Goal: Transaction & Acquisition: Subscribe to service/newsletter

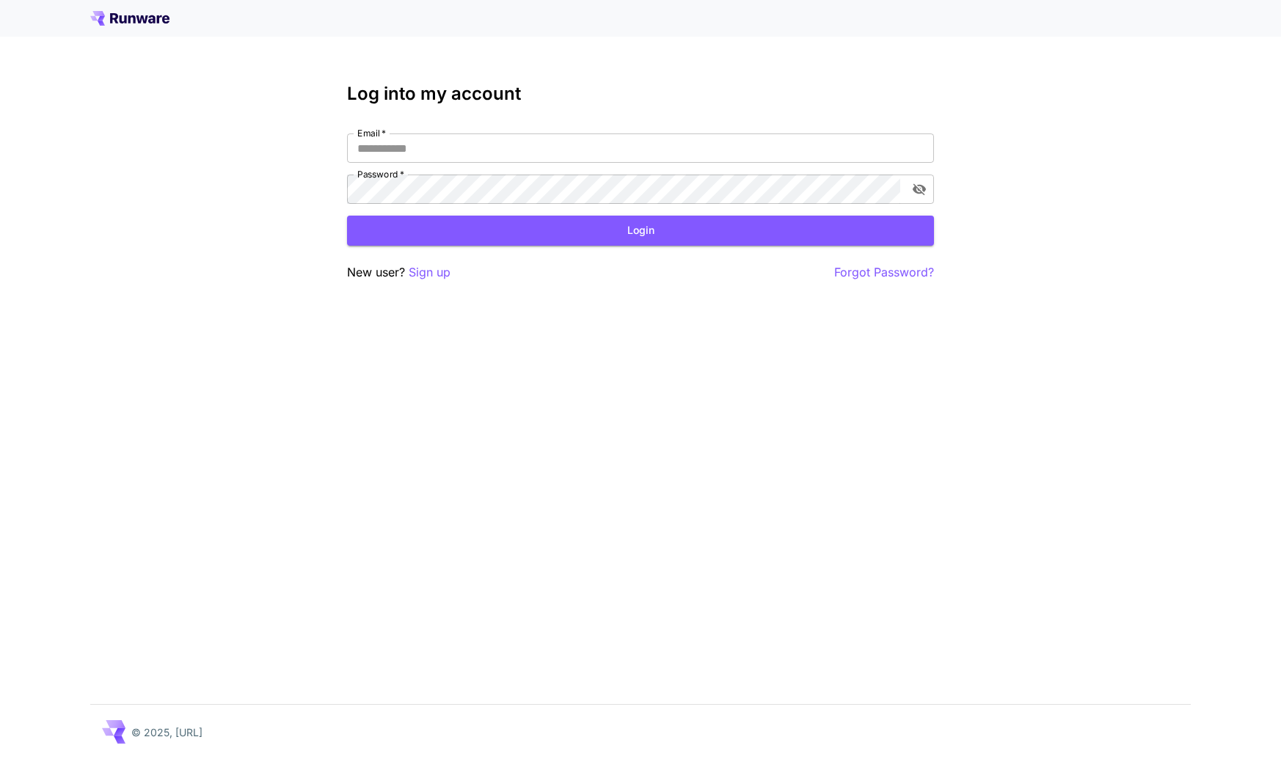
click at [888, 380] on div "Log into my account Email   * Email   * Password   * Password   * Login New use…" at bounding box center [640, 379] width 1281 height 759
click at [428, 274] on p "Sign up" at bounding box center [430, 272] width 42 height 18
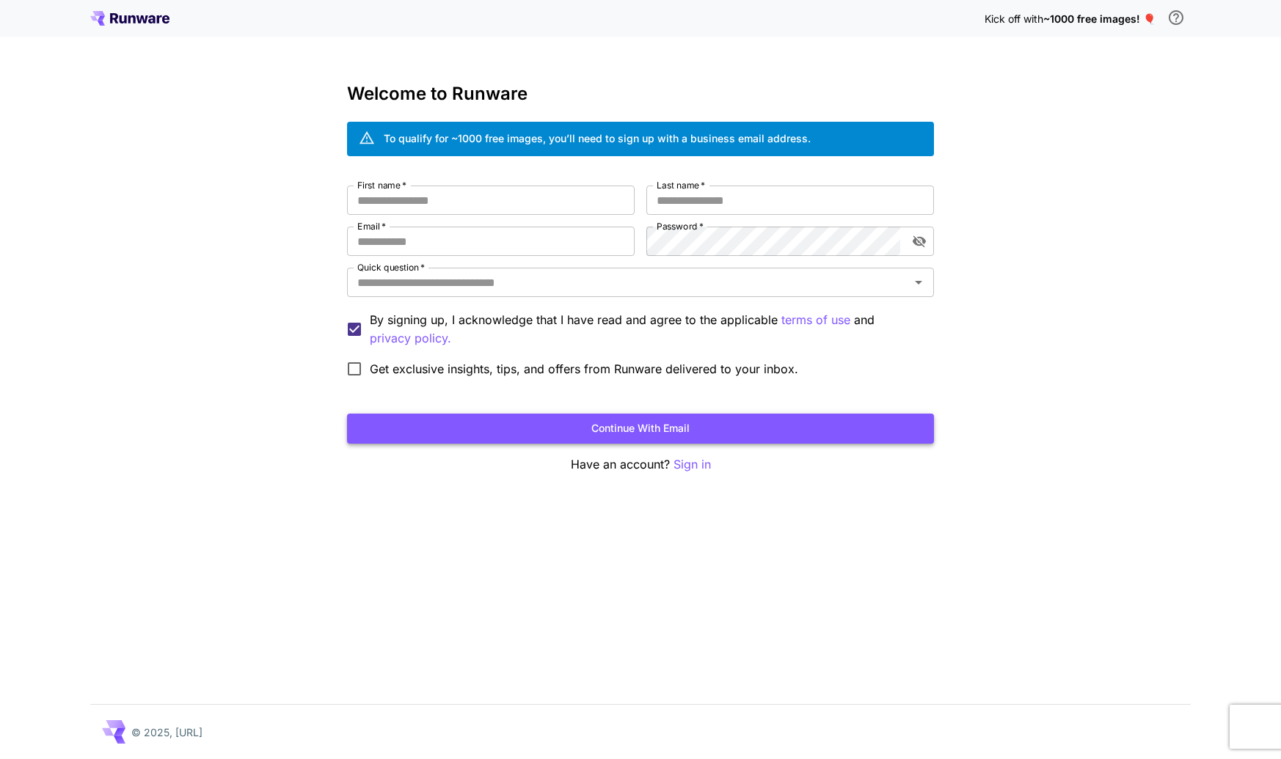
click at [653, 428] on button "Continue with email" at bounding box center [640, 429] width 587 height 30
click at [761, 541] on div "Kick off with ~1000 free images! 🎈 Welcome to Runware To qualify for ~1000 free…" at bounding box center [640, 379] width 1281 height 759
click at [457, 191] on input "First name   *" at bounding box center [491, 200] width 288 height 29
type input "******"
type input "*"
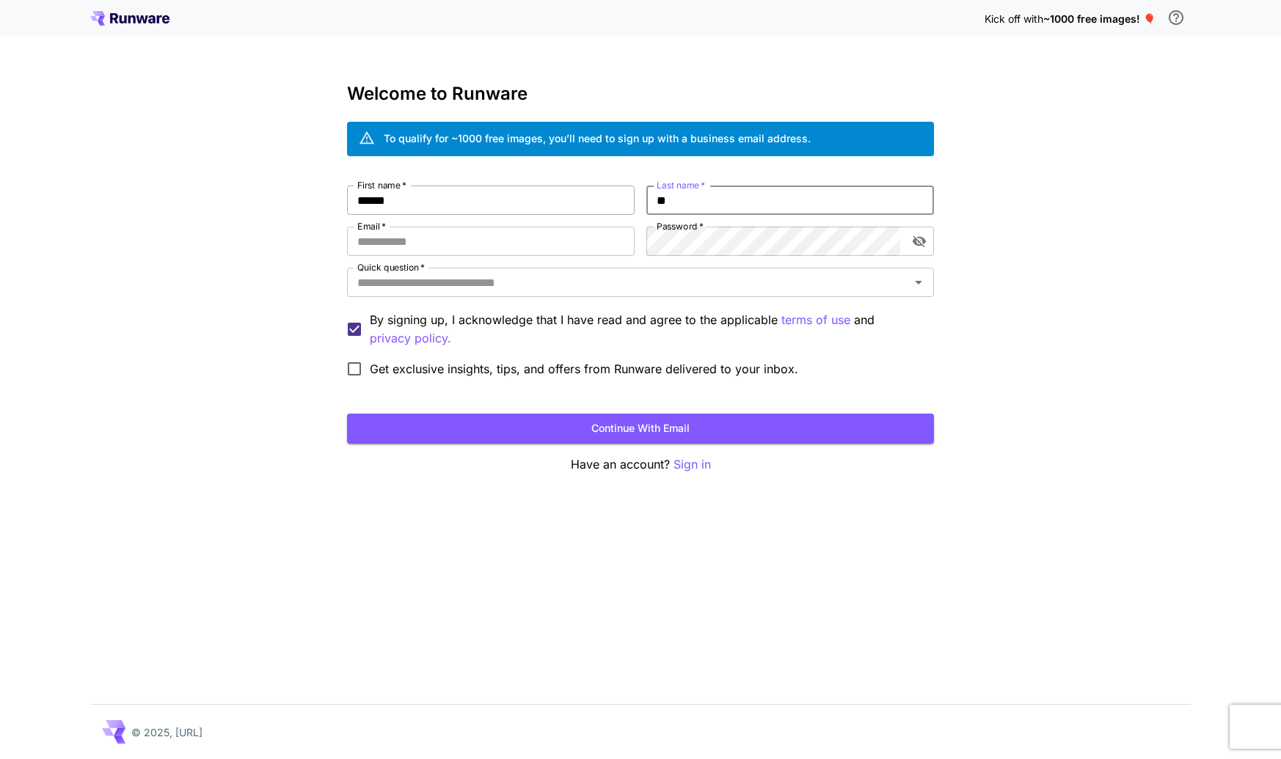
type input "*"
type input "****"
type input "**********"
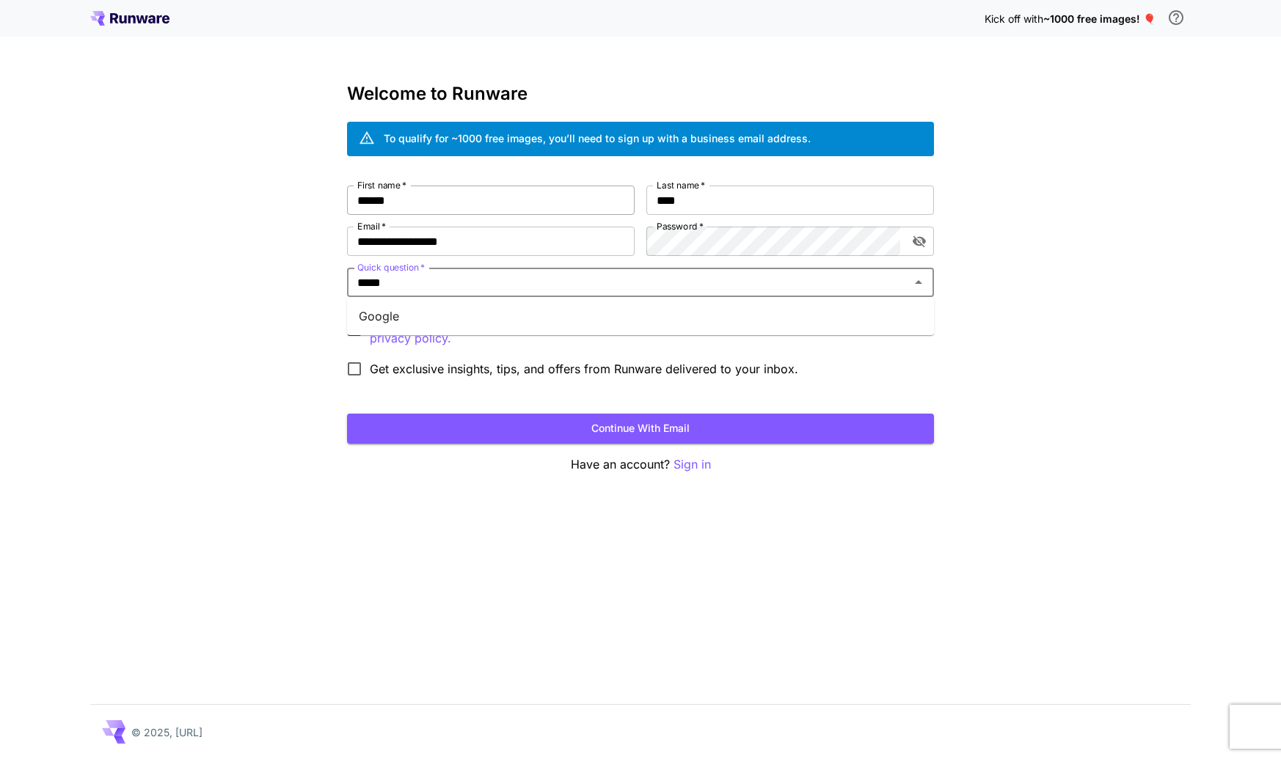
type input "******"
click at [513, 321] on li "Google" at bounding box center [640, 316] width 587 height 26
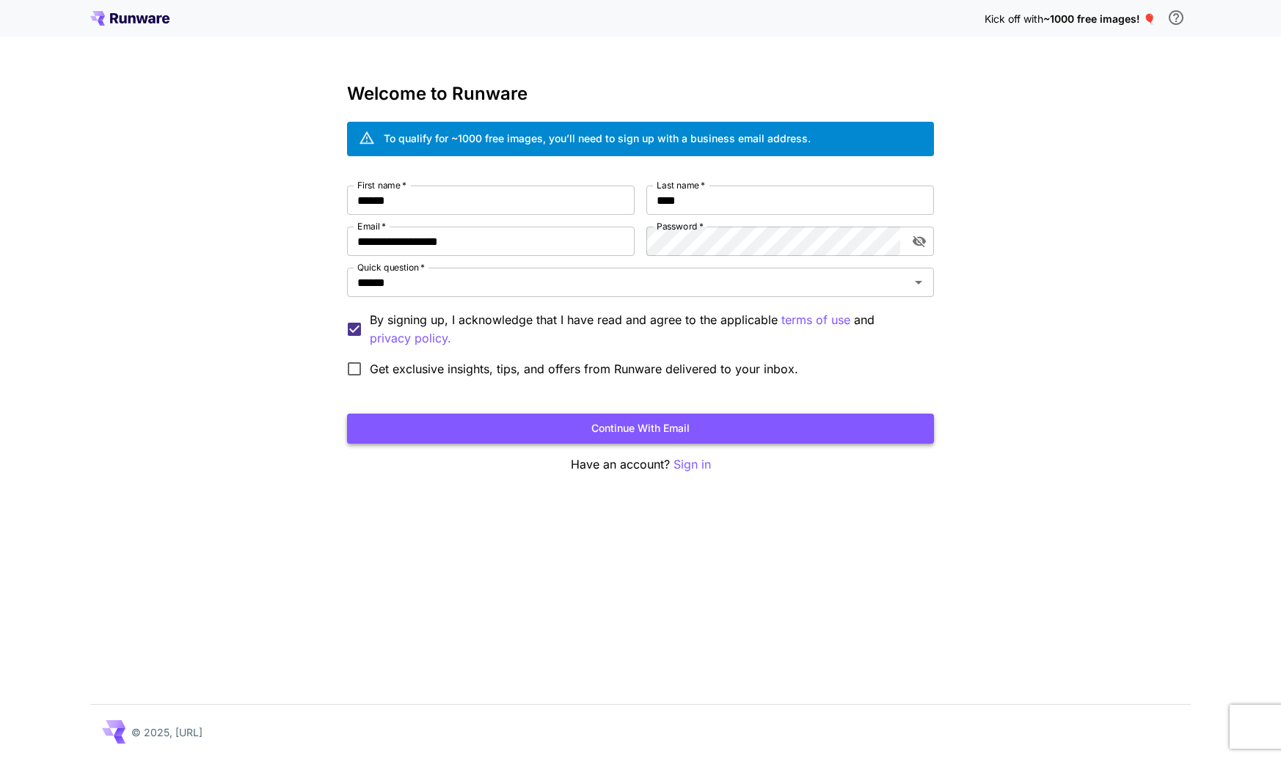
click at [712, 430] on button "Continue with email" at bounding box center [640, 429] width 587 height 30
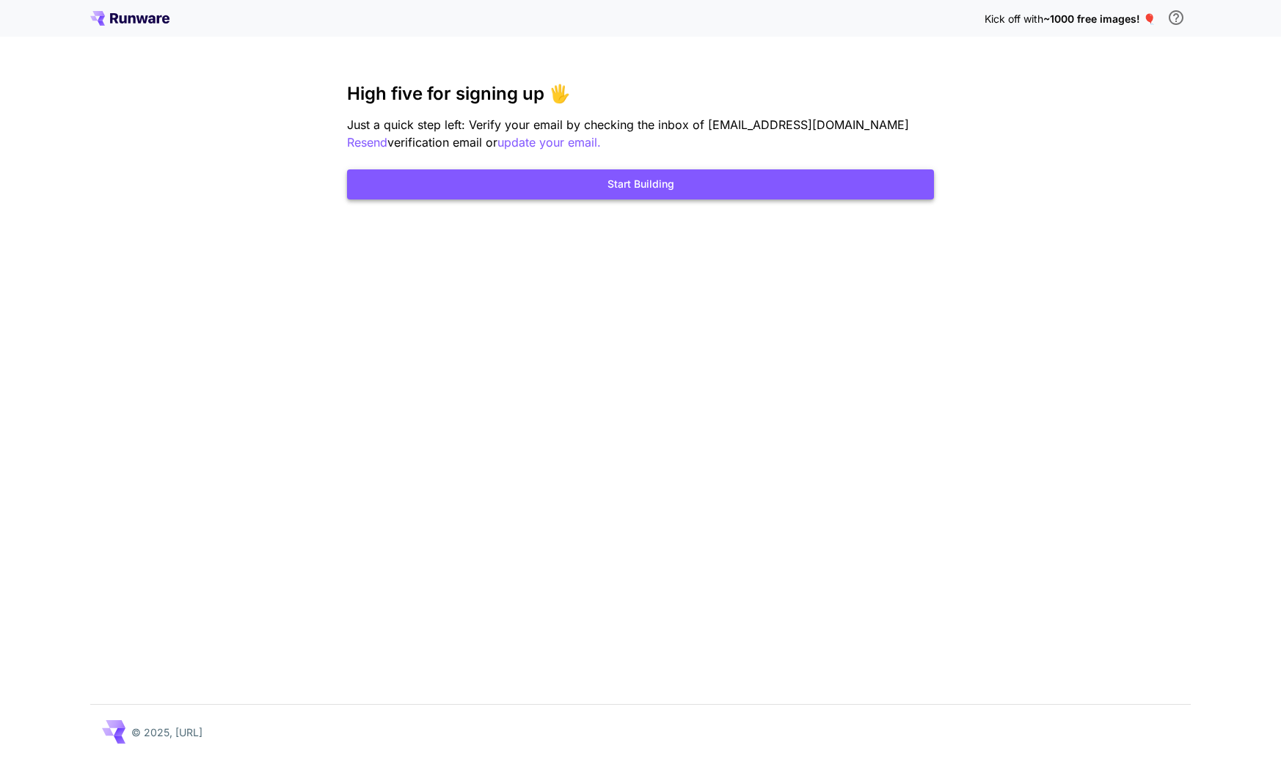
click at [660, 183] on button "Start Building" at bounding box center [640, 184] width 587 height 30
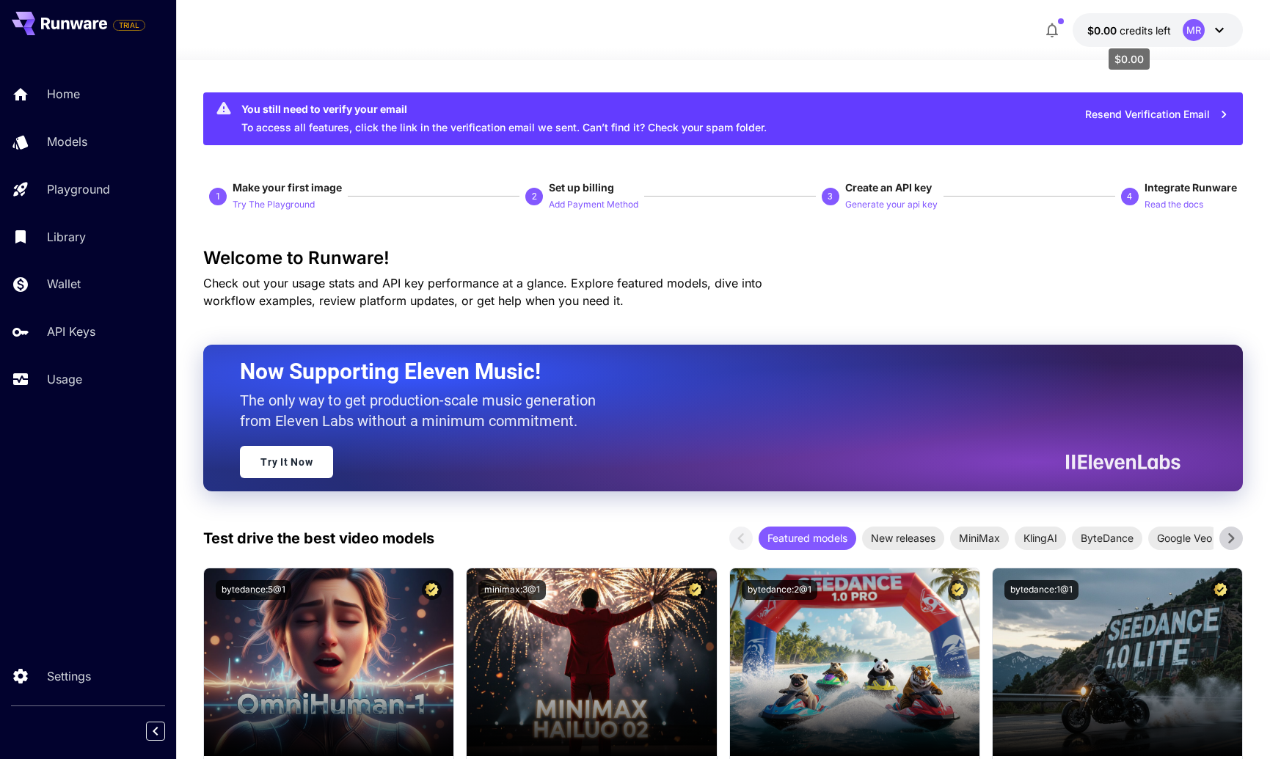
click at [1160, 31] on span "credits left" at bounding box center [1144, 30] width 51 height 12
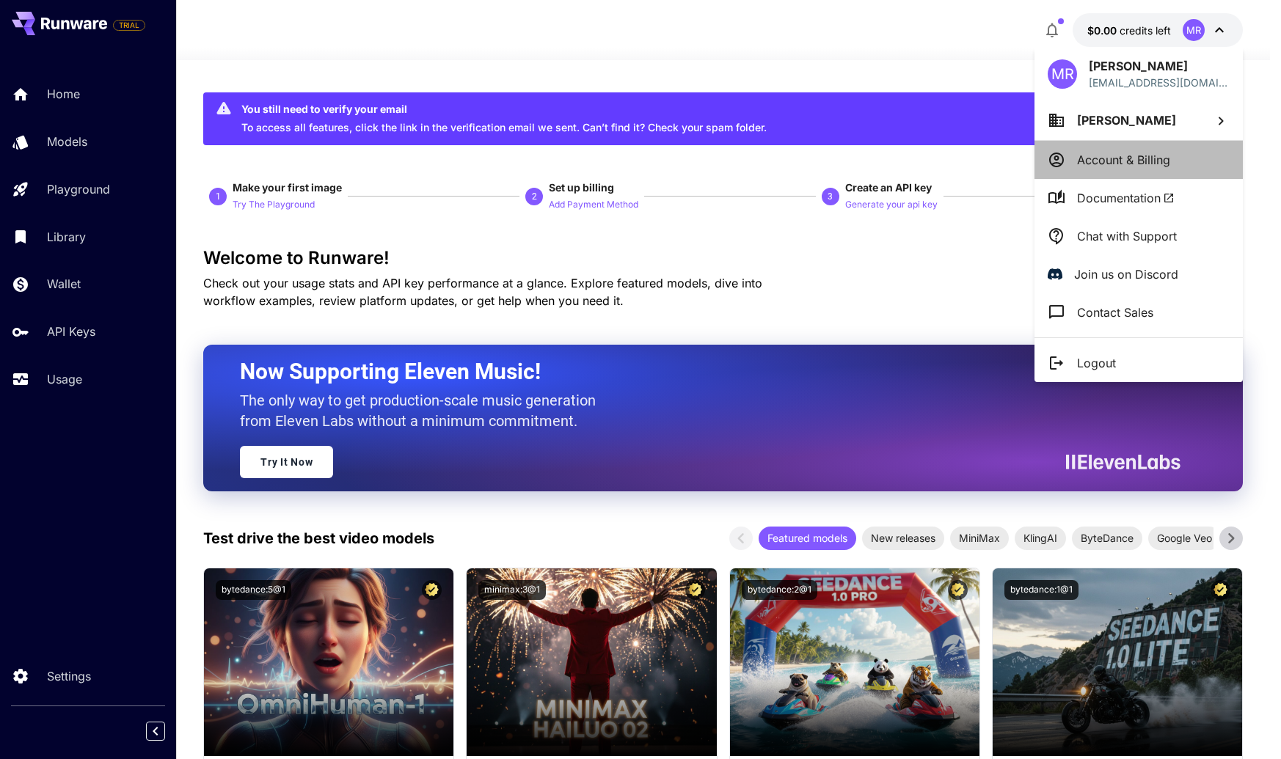
click at [1137, 169] on li "Account & Billing" at bounding box center [1138, 160] width 208 height 38
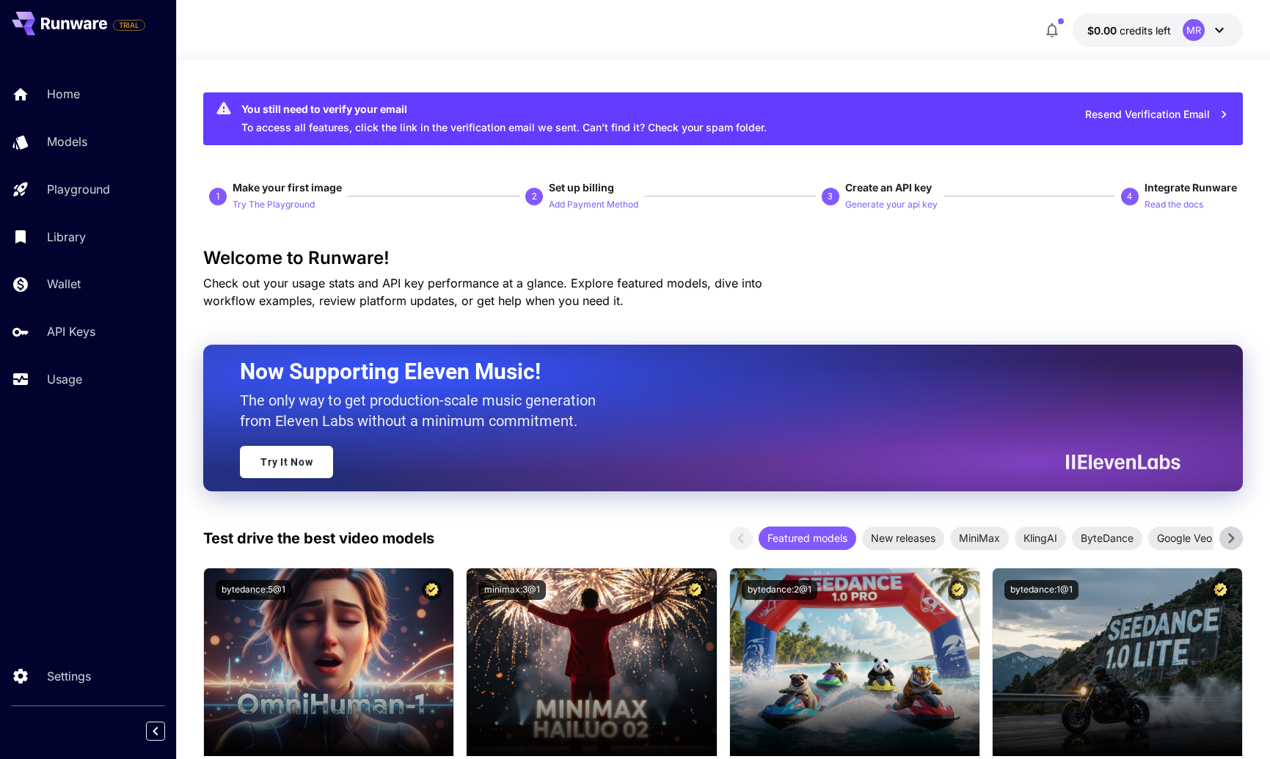
click at [763, 249] on h3 "Welcome to Runware!" at bounding box center [722, 258] width 1039 height 21
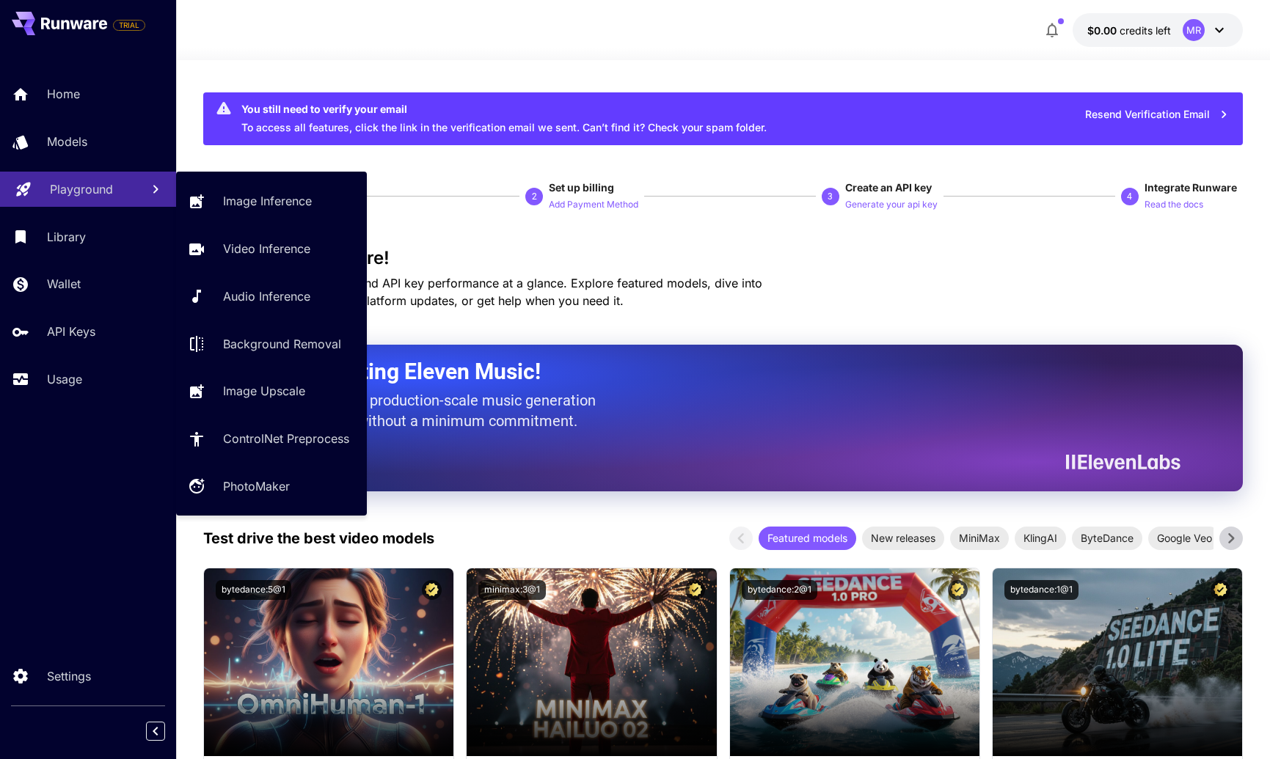
click at [62, 188] on p "Playground" at bounding box center [81, 189] width 63 height 18
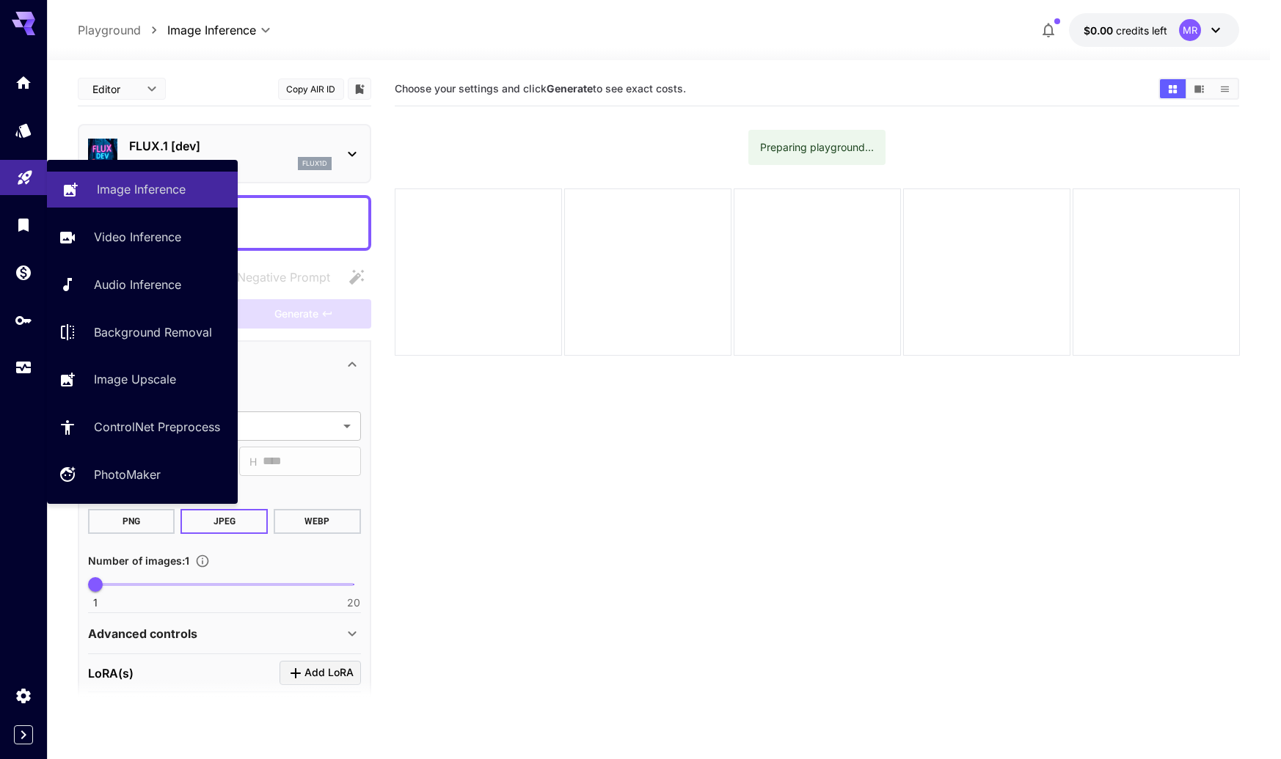
click at [168, 186] on p "Image Inference" at bounding box center [141, 189] width 89 height 18
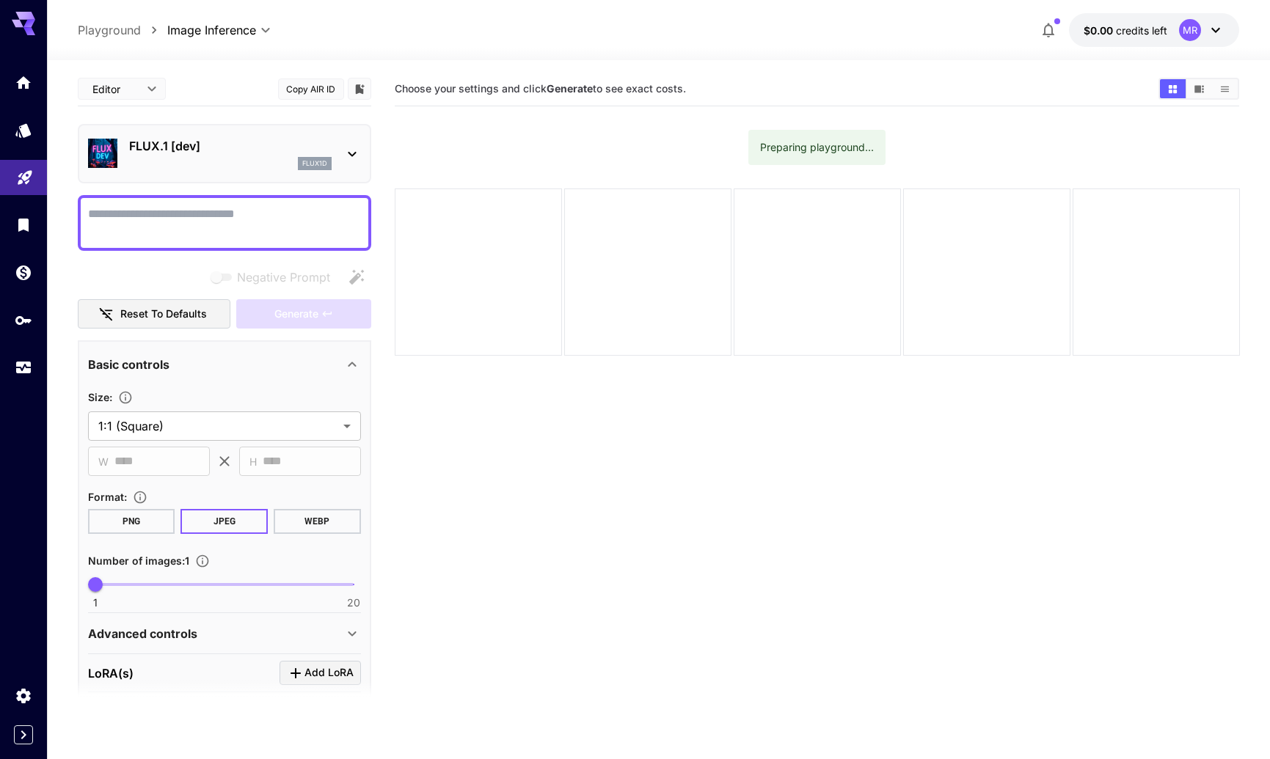
click at [124, 93] on body "**********" at bounding box center [635, 437] width 1270 height 875
click at [263, 74] on div at bounding box center [640, 379] width 1281 height 759
click at [1202, 89] on icon "Show media in video view" at bounding box center [1198, 89] width 11 height 11
click at [1228, 87] on icon "Show media in list view" at bounding box center [1224, 89] width 11 height 11
click at [1192, 87] on button "Show media in video view" at bounding box center [1199, 88] width 26 height 19
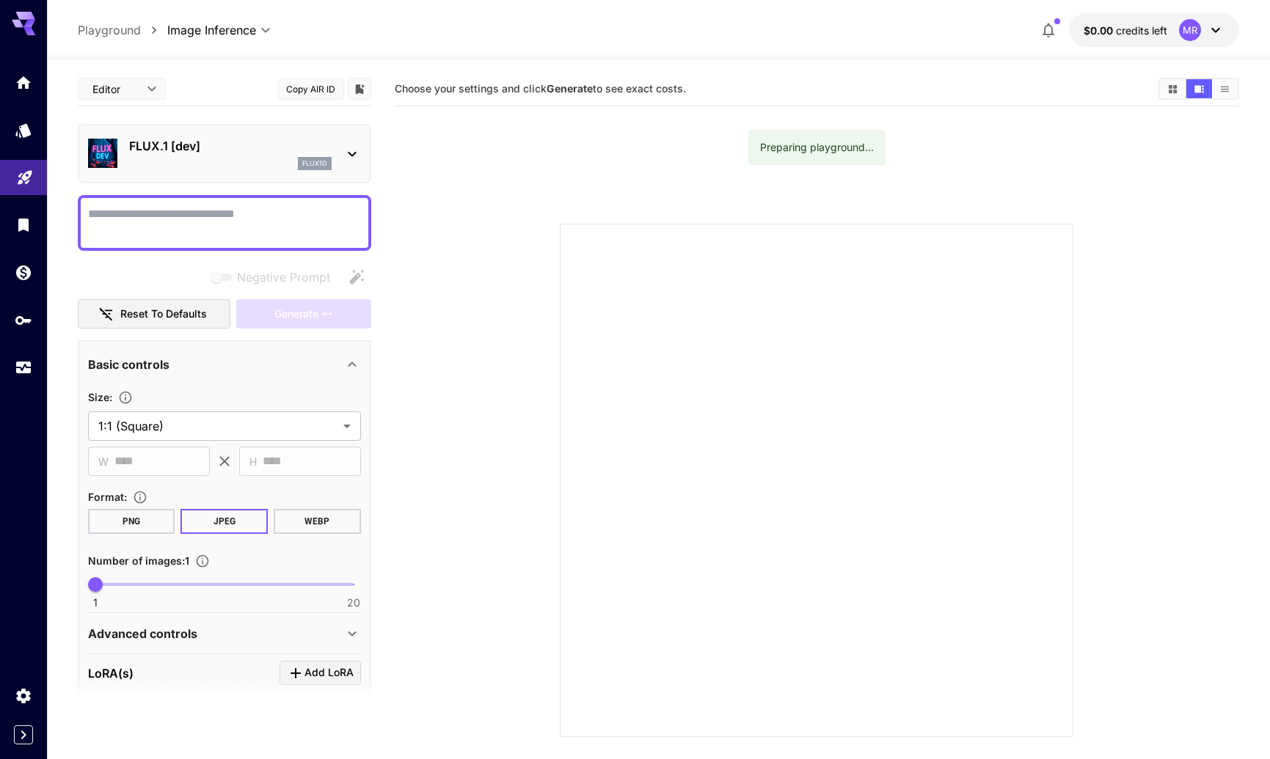
click at [354, 153] on icon at bounding box center [352, 154] width 8 height 5
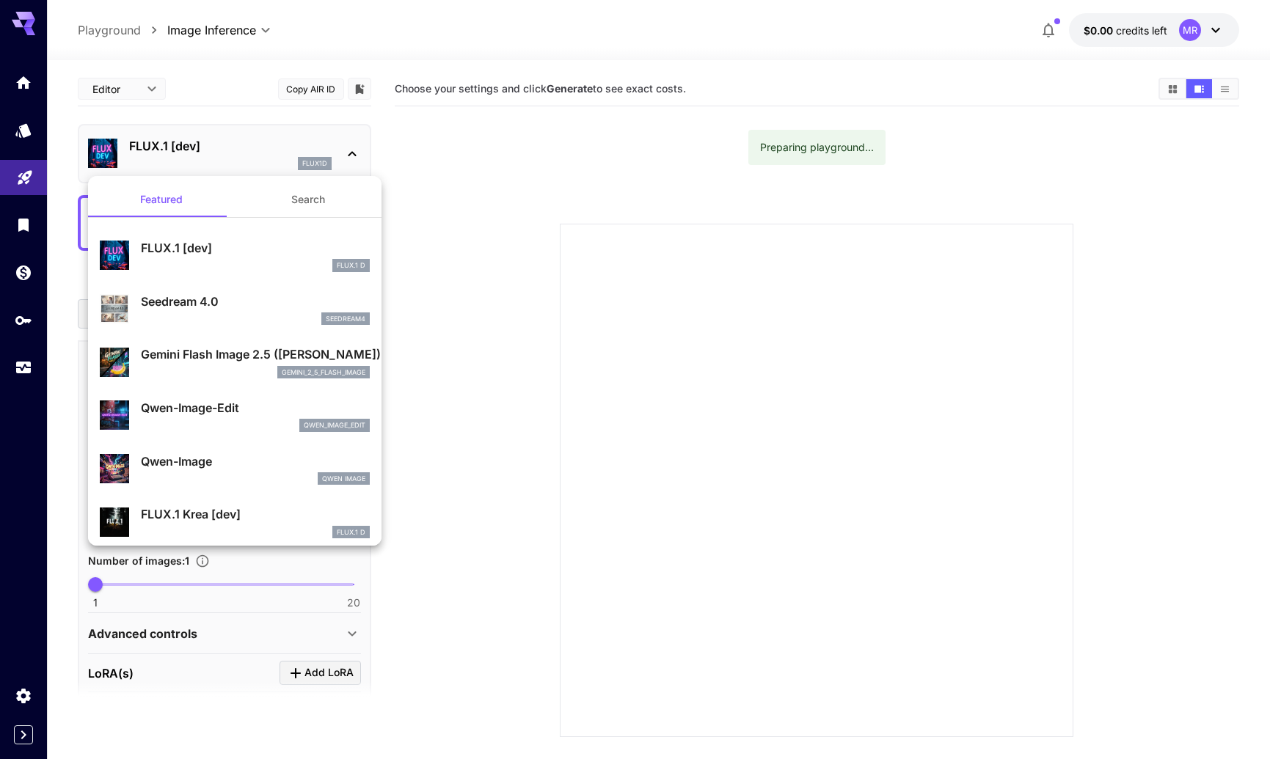
click at [464, 164] on div at bounding box center [640, 379] width 1281 height 759
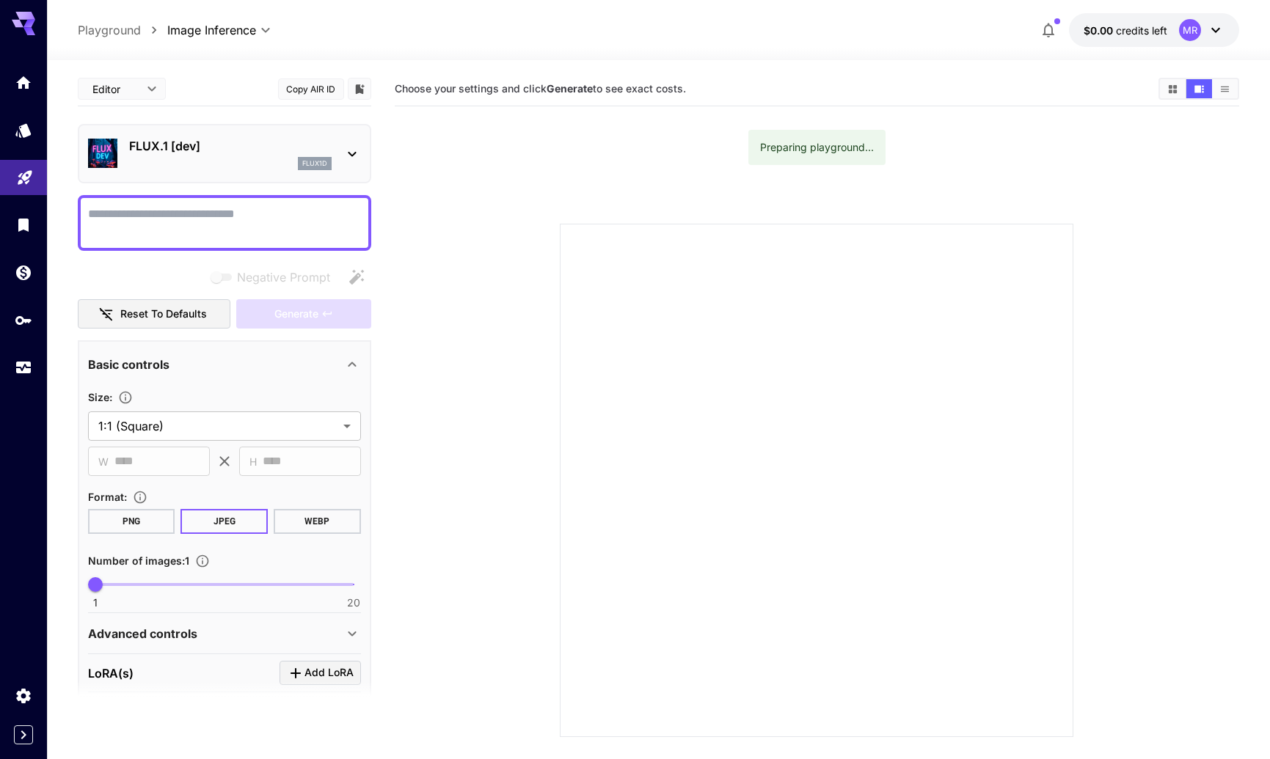
click at [466, 159] on section "Choose your settings and click Generate to see exact costs. Preparing playgroun…" at bounding box center [817, 451] width 845 height 759
click at [415, 27] on div "**********" at bounding box center [659, 30] width 1162 height 34
click at [454, 179] on section "Choose your settings and click Generate to see exact costs. Preparing playgroun…" at bounding box center [817, 451] width 845 height 759
click at [26, 364] on icon "Usage" at bounding box center [25, 363] width 18 height 18
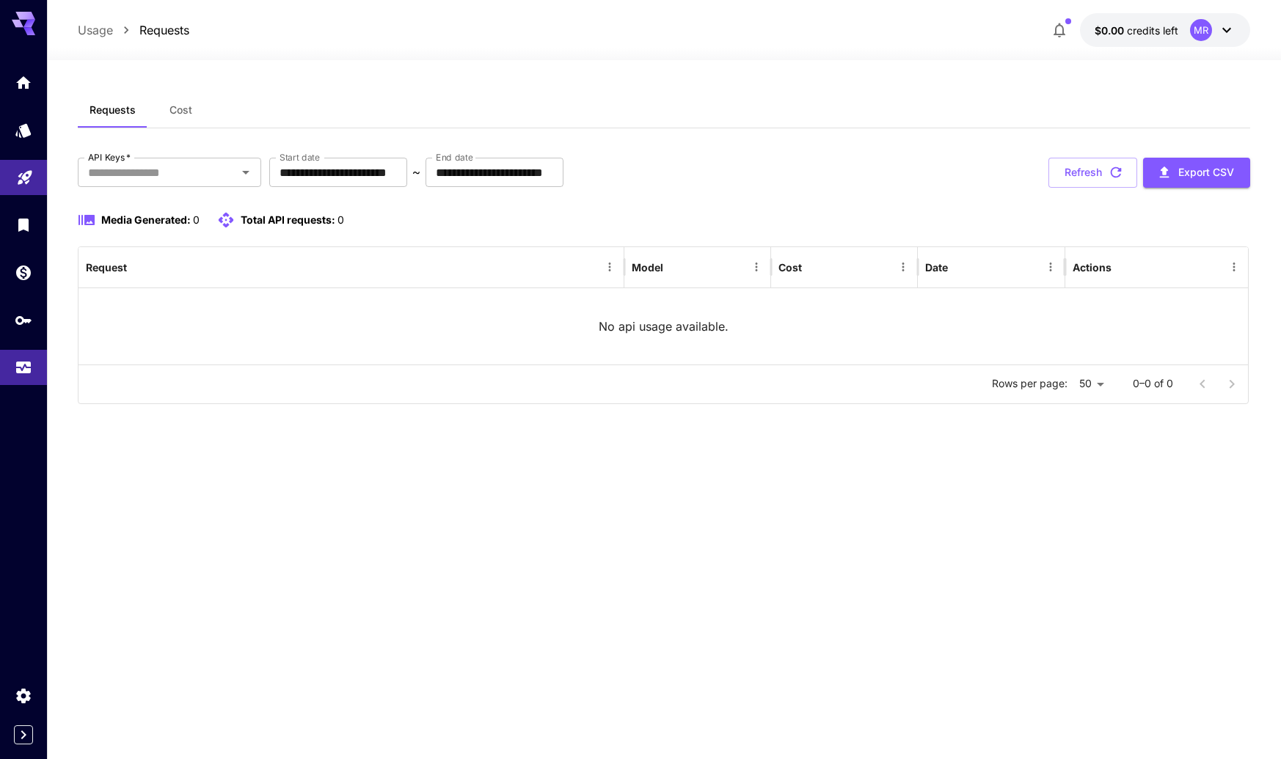
click at [605, 497] on div "**********" at bounding box center [664, 409] width 1172 height 635
click at [25, 738] on icon "Expand sidebar" at bounding box center [24, 735] width 18 height 18
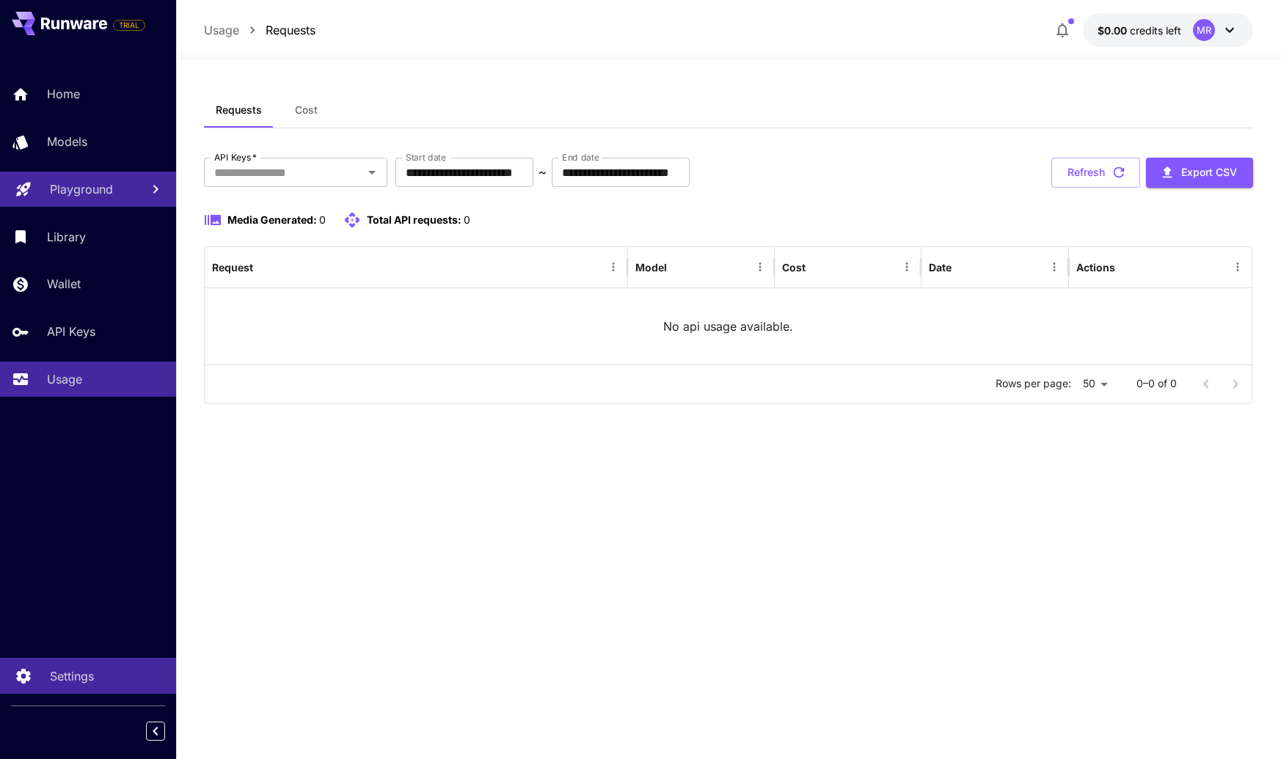
click at [69, 675] on p "Settings" at bounding box center [72, 677] width 44 height 18
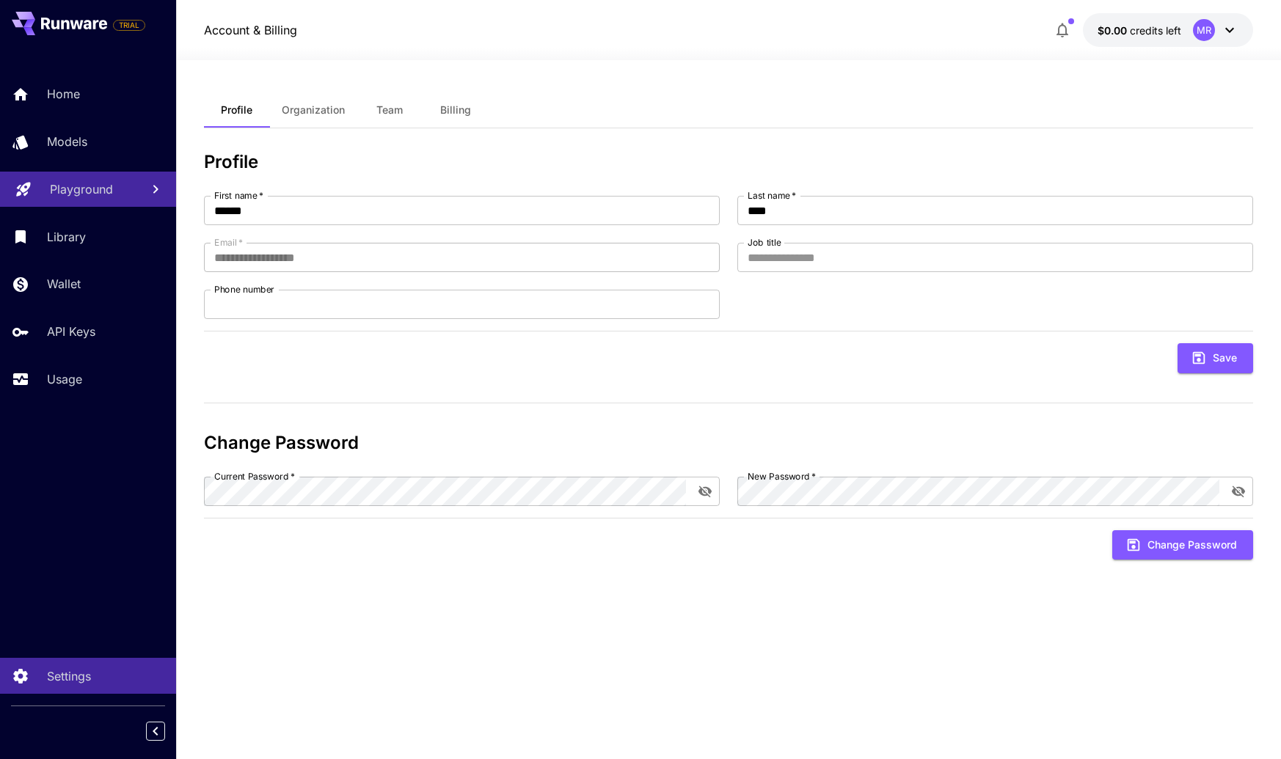
click at [455, 109] on span "Billing" at bounding box center [455, 109] width 31 height 13
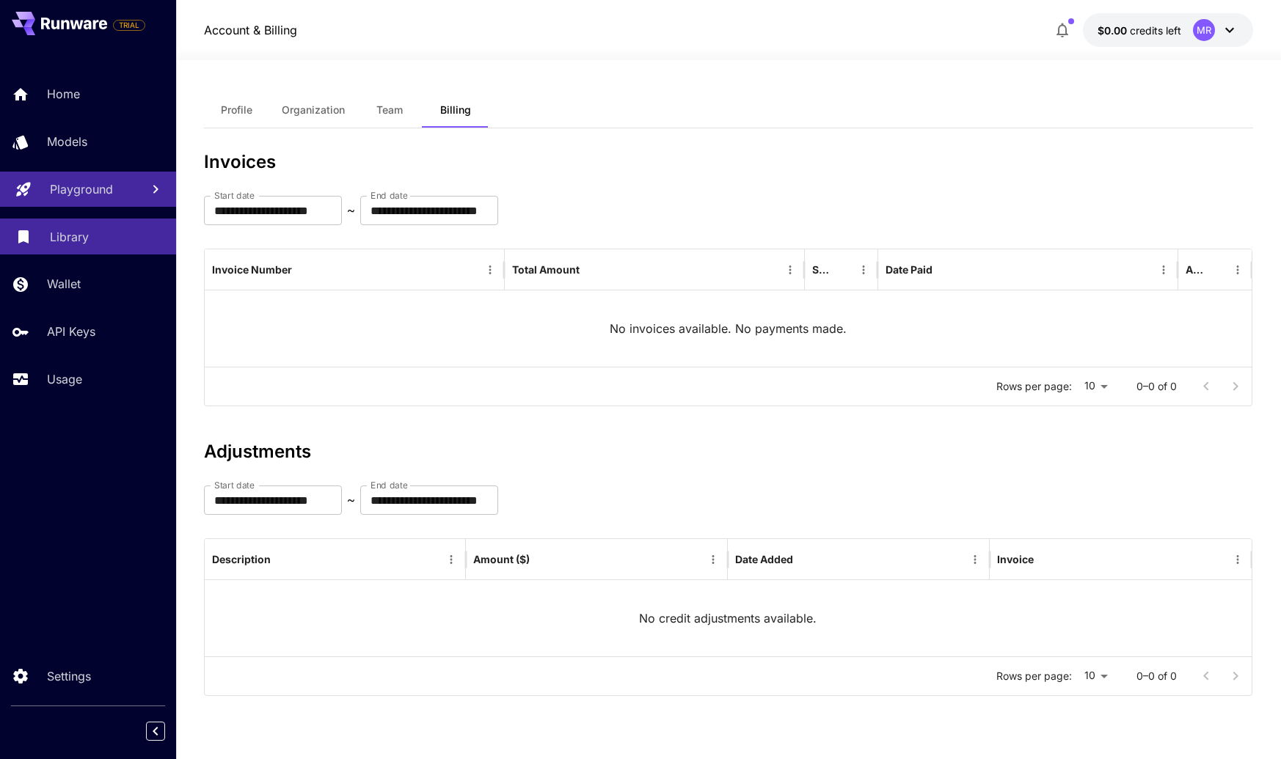
click at [78, 239] on p "Library" at bounding box center [69, 237] width 39 height 18
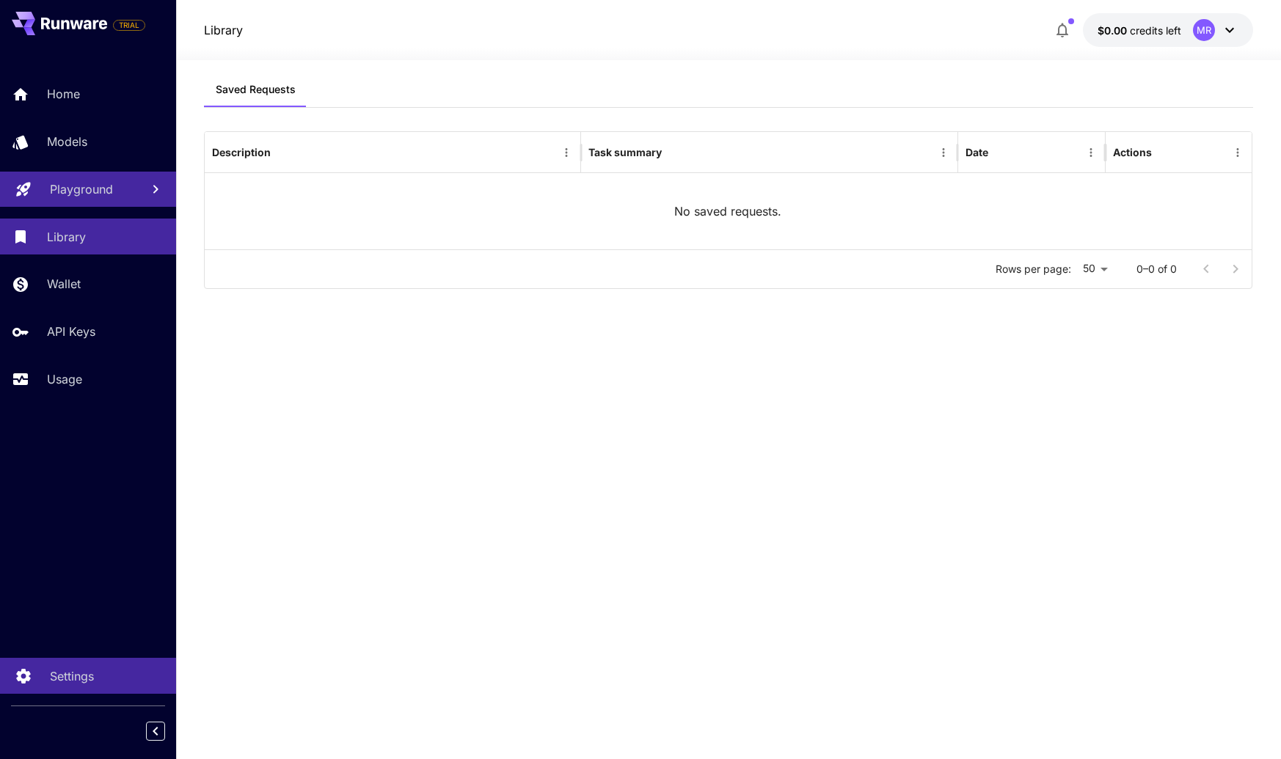
click at [65, 680] on p "Settings" at bounding box center [72, 677] width 44 height 18
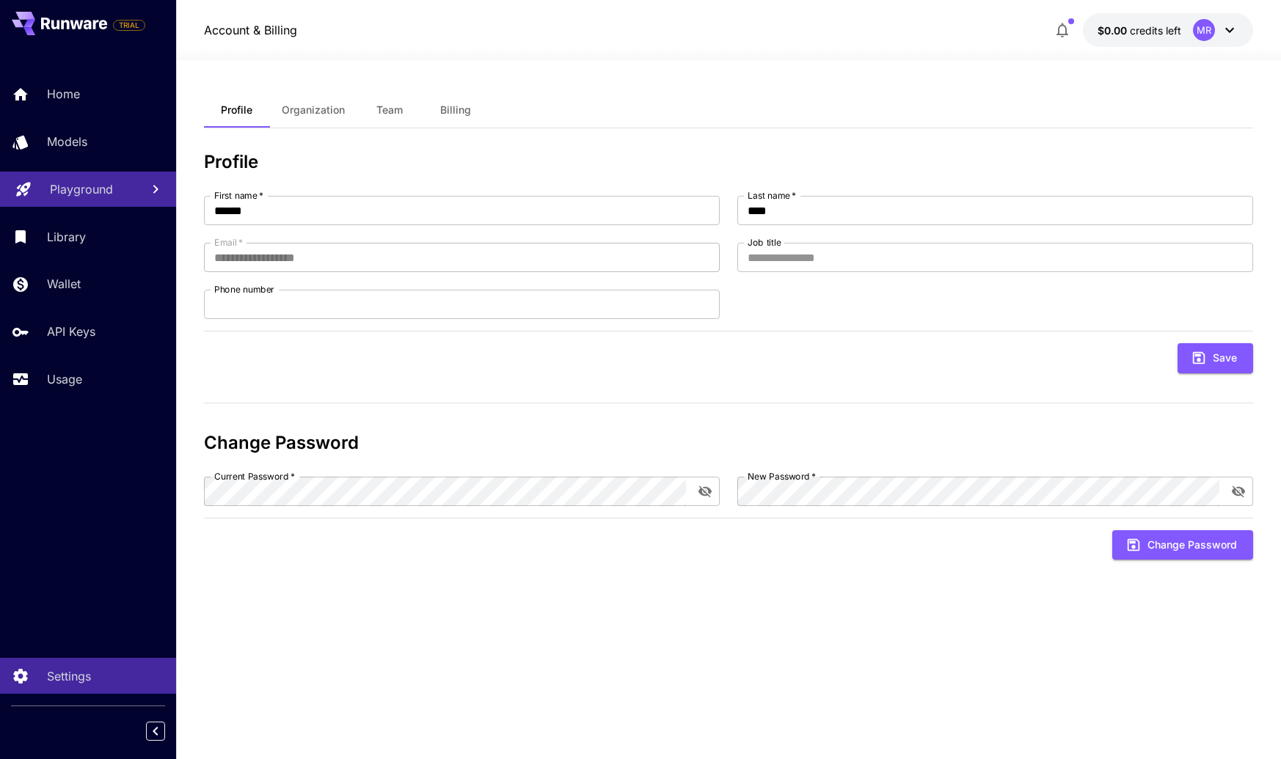
click at [85, 545] on div "TRIAL Home Models Playground Library Wallet API Keys Usage Settings" at bounding box center [88, 379] width 176 height 759
click at [70, 100] on p "Home" at bounding box center [66, 94] width 33 height 18
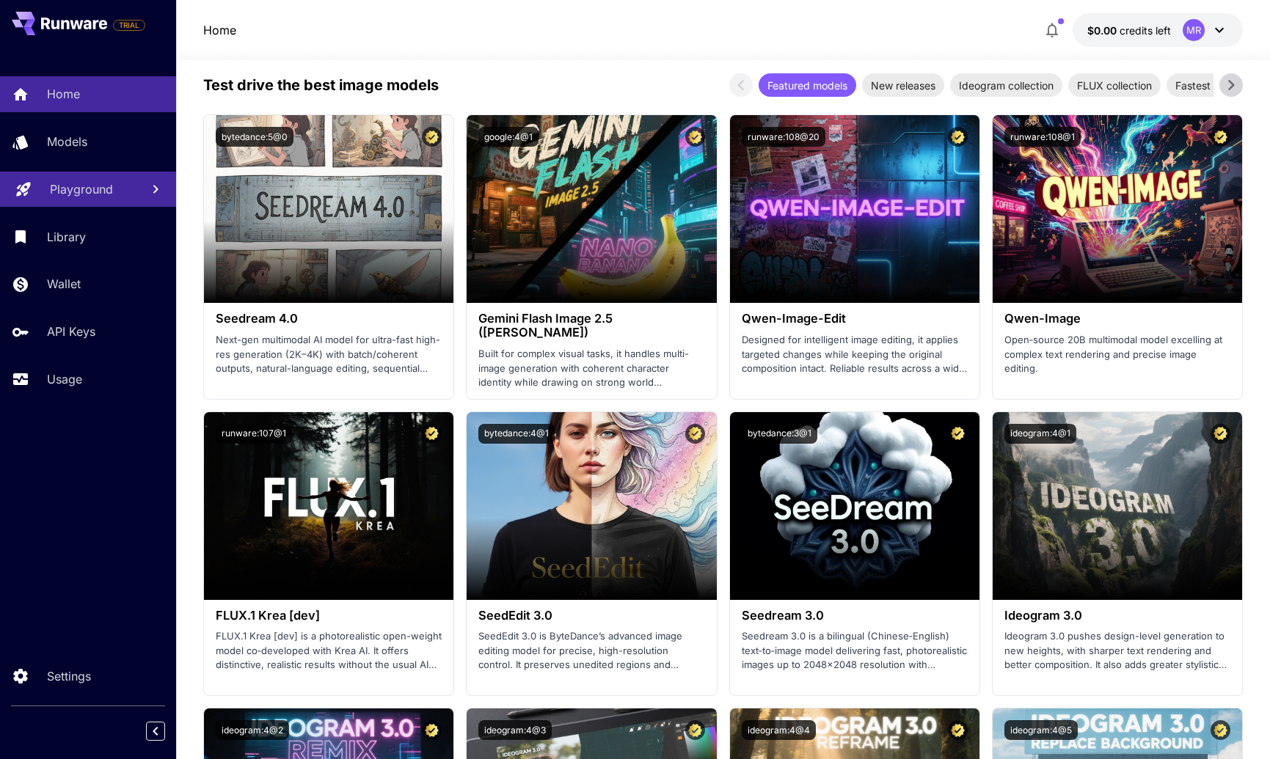
scroll to position [2214, 0]
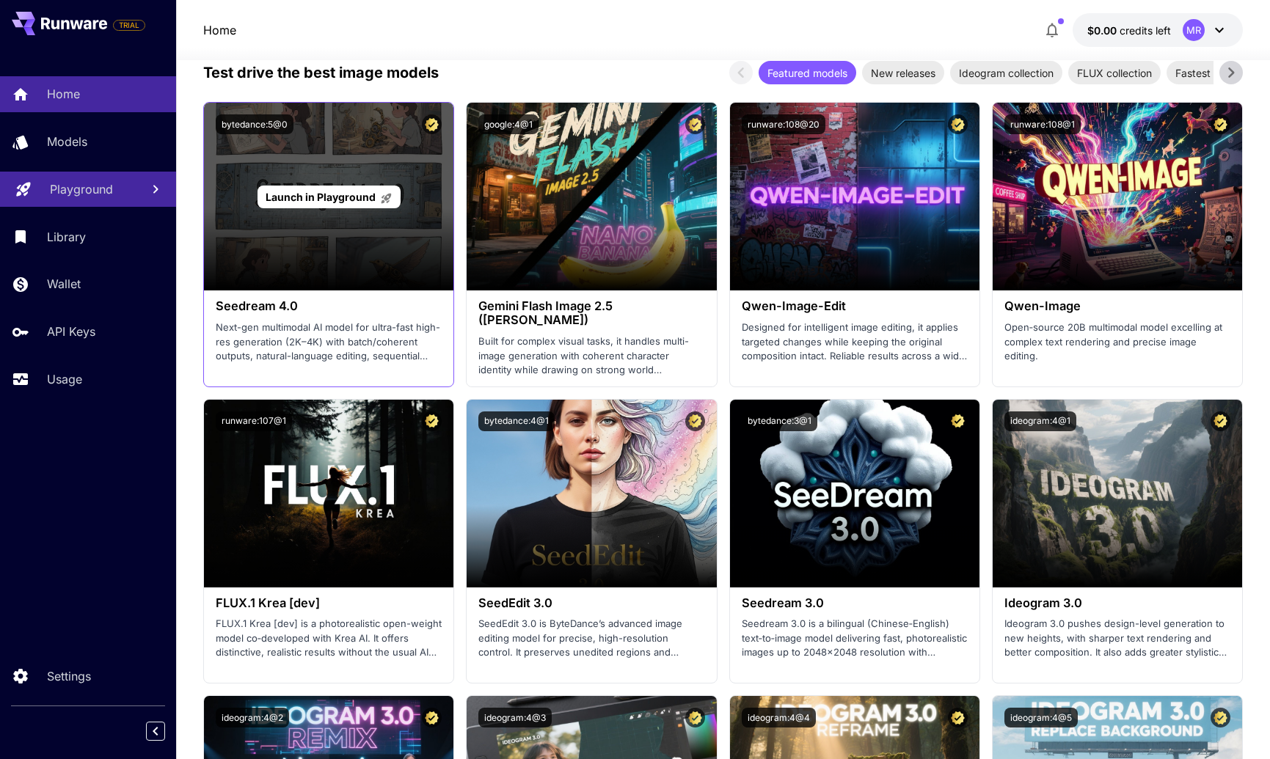
click at [376, 234] on div "Launch in Playground" at bounding box center [328, 197] width 249 height 188
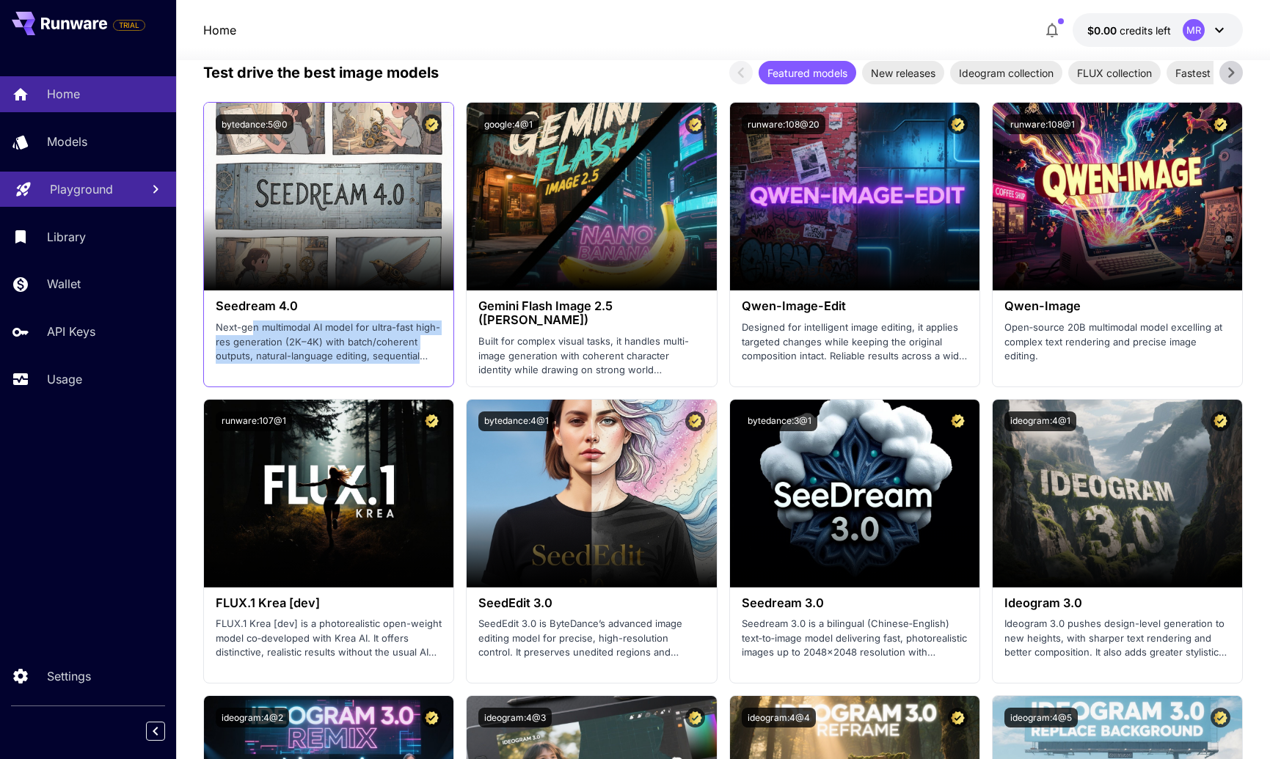
drag, startPoint x: 254, startPoint y: 326, endPoint x: 432, endPoint y: 356, distance: 180.9
click at [432, 356] on p "Next-gen multimodal AI model for ultra-fast high-res generation (2K–4K) with ba…" at bounding box center [329, 342] width 226 height 43
click at [660, 337] on p "Built for complex visual tasks, it handles multi-image generation with coherent…" at bounding box center [591, 355] width 226 height 43
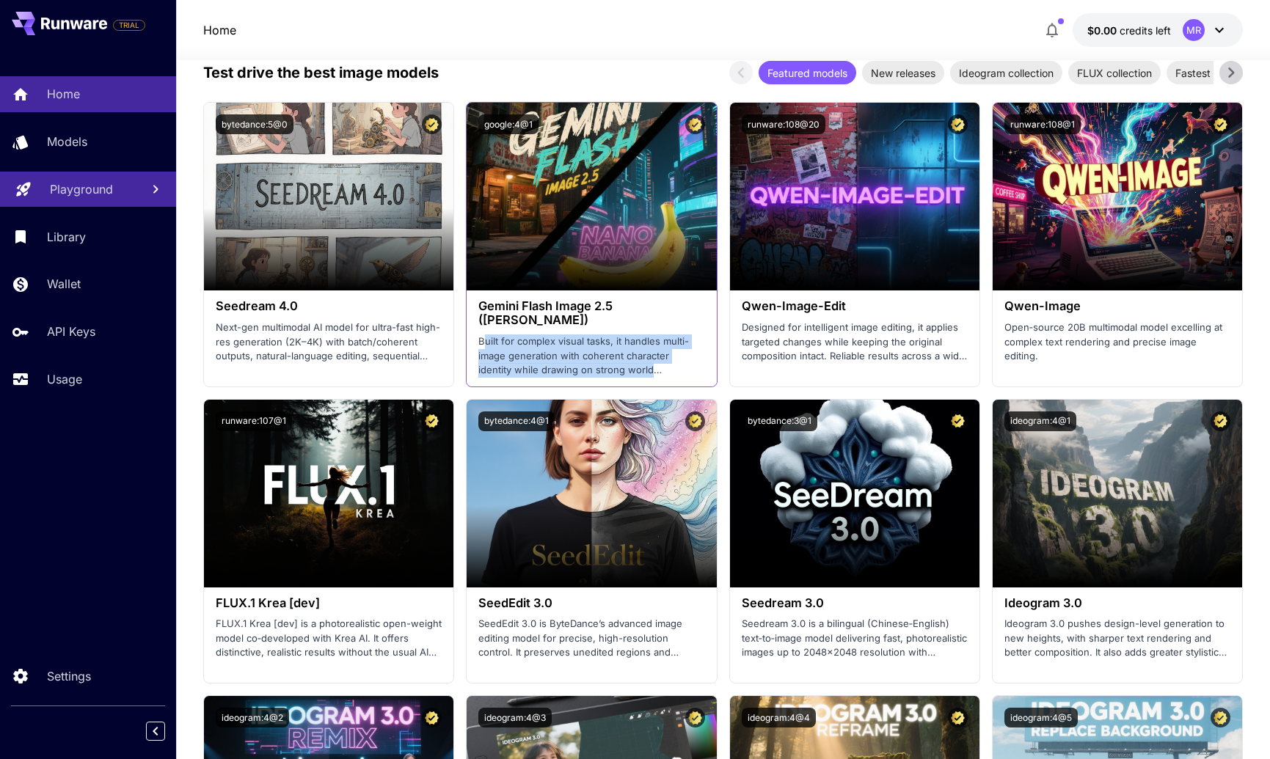
drag, startPoint x: 486, startPoint y: 325, endPoint x: 695, endPoint y: 357, distance: 210.8
click at [695, 357] on p "Built for complex visual tasks, it handles multi-image generation with coherent…" at bounding box center [591, 355] width 226 height 43
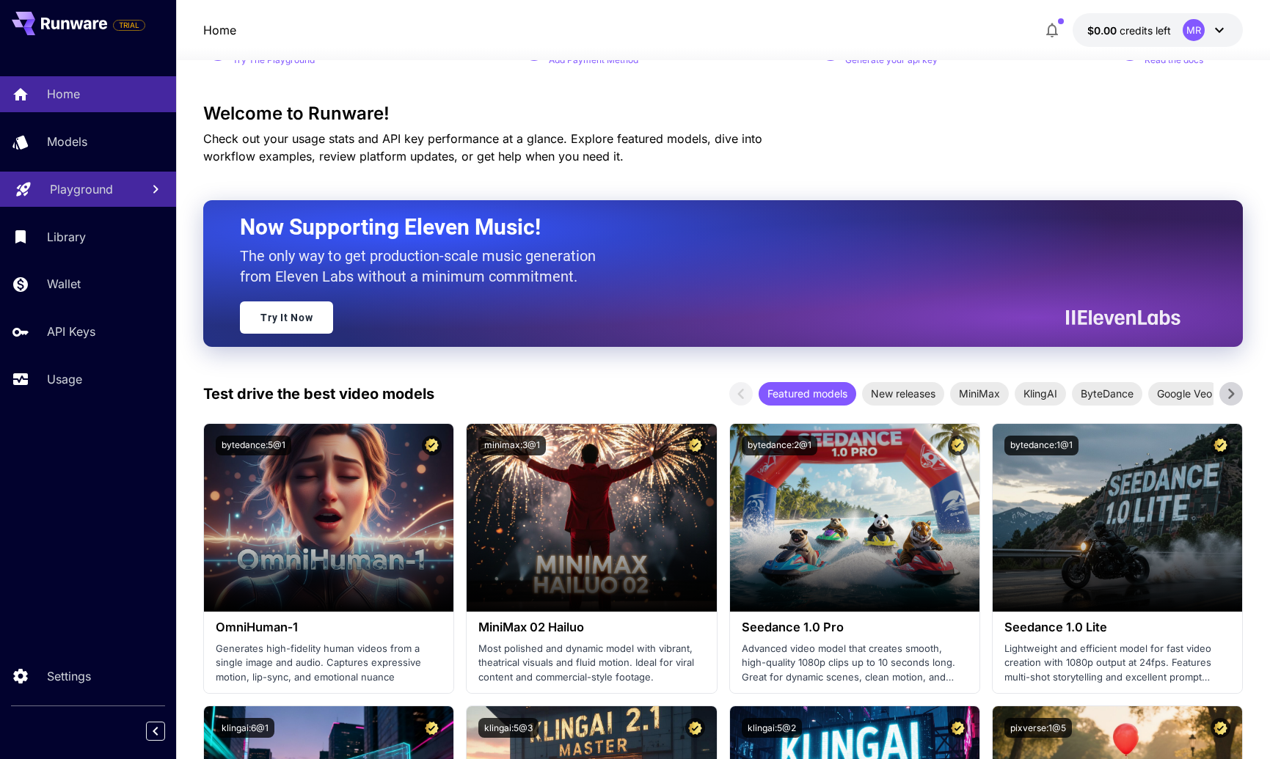
scroll to position [0, 0]
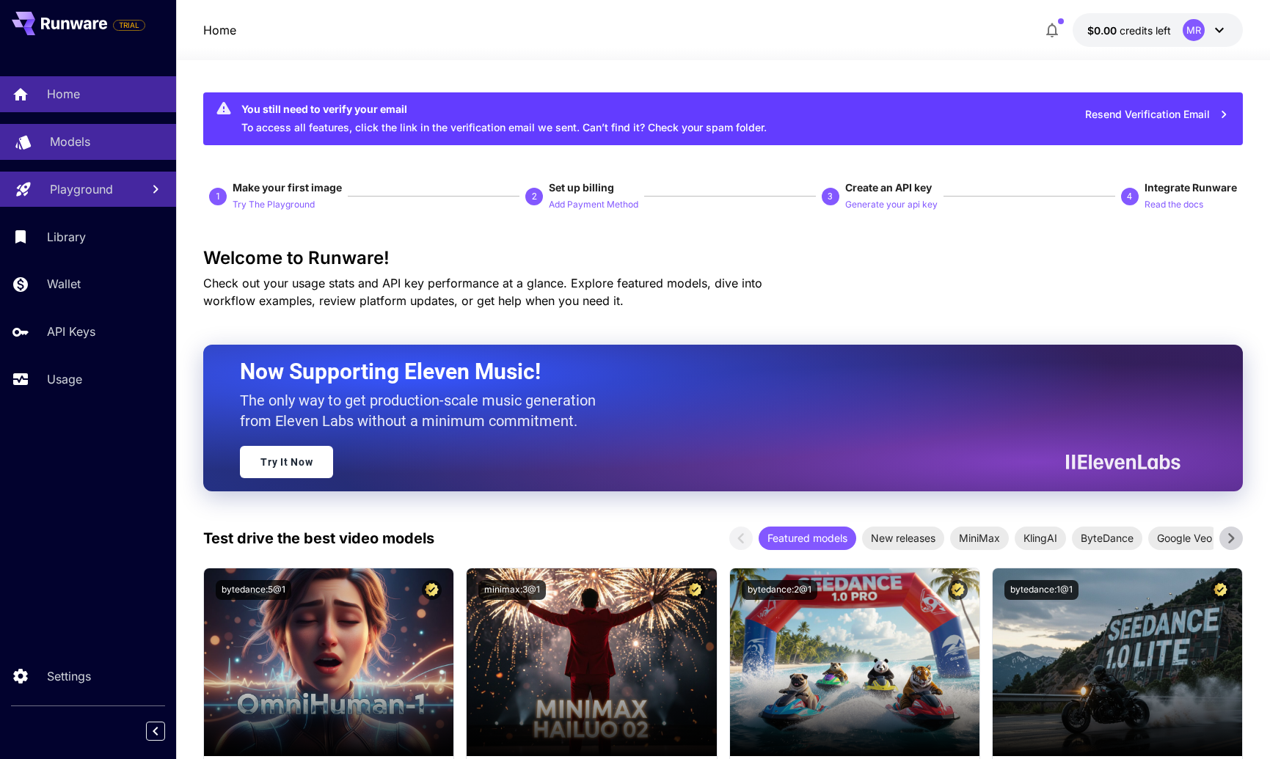
click at [65, 134] on p "Models" at bounding box center [70, 142] width 40 height 18
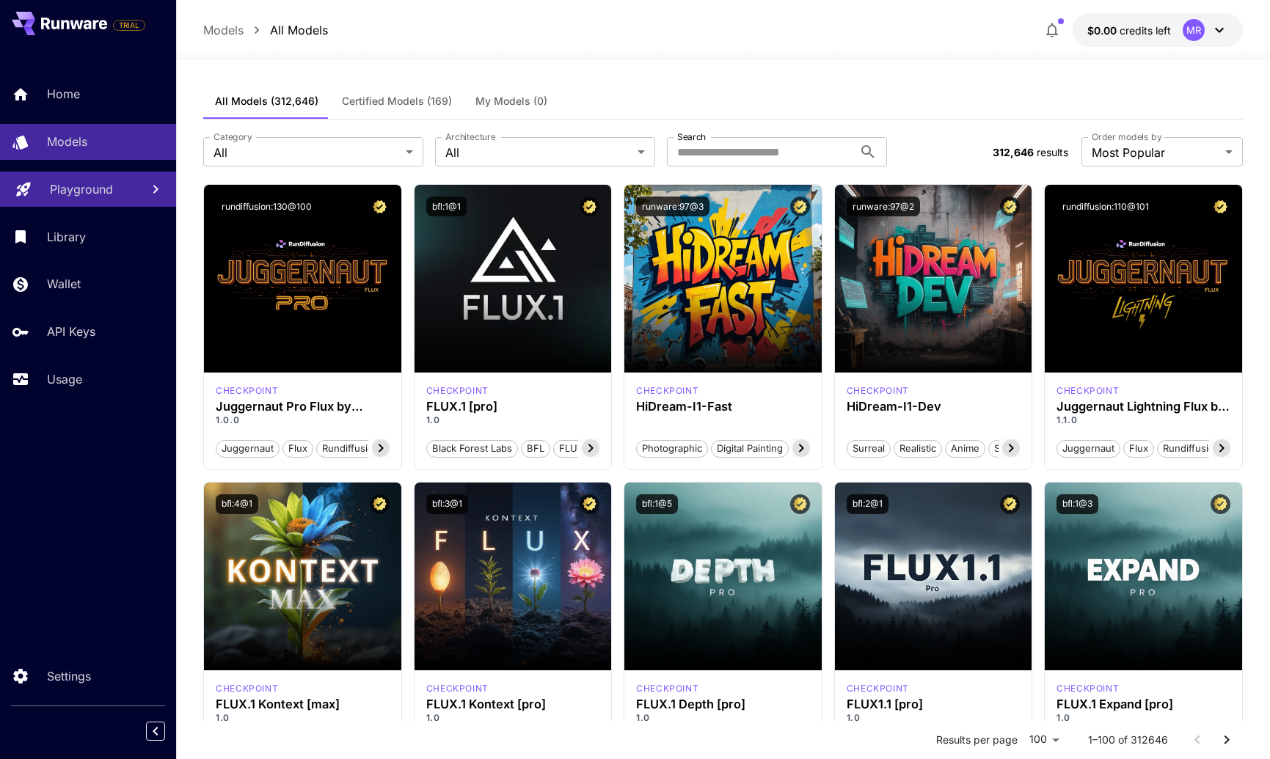
click at [91, 613] on div "TRIAL Home Models Playground Library Wallet API Keys Usage Settings" at bounding box center [88, 379] width 176 height 759
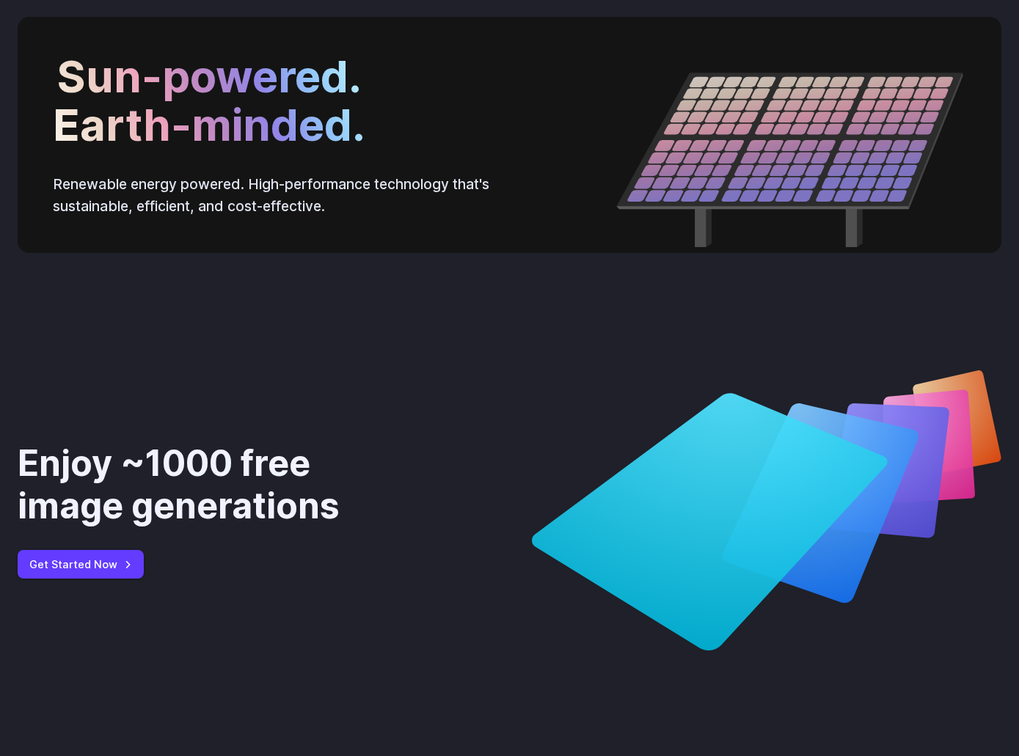
scroll to position [4901, 0]
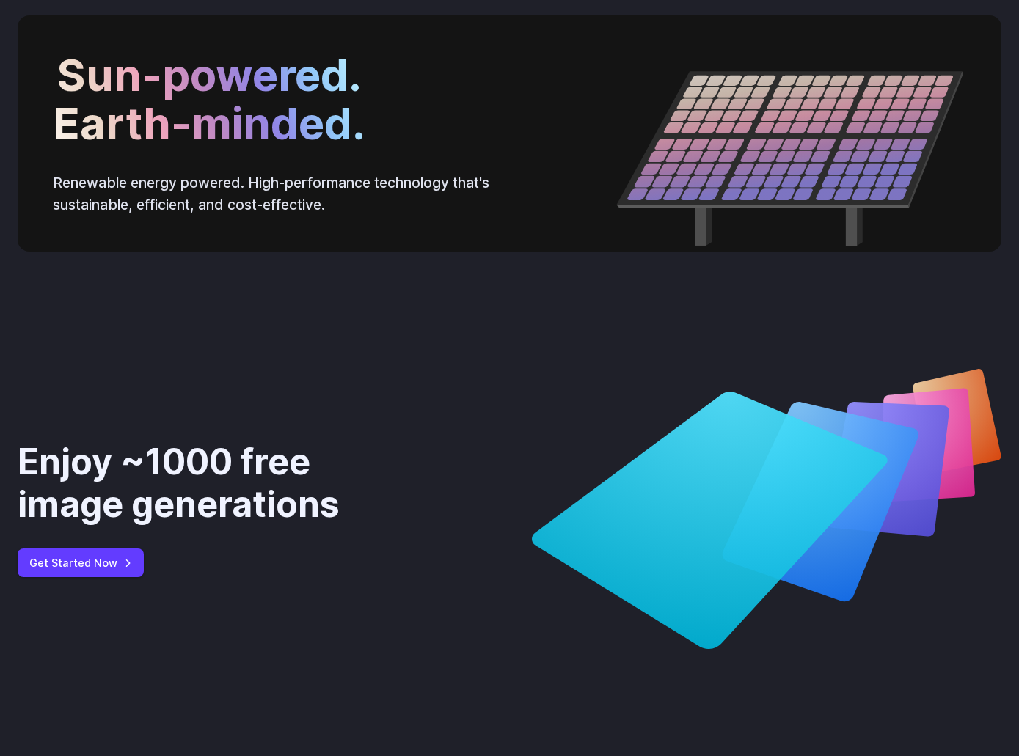
drag, startPoint x: 548, startPoint y: 106, endPoint x: 670, endPoint y: 103, distance: 122.5
drag, startPoint x: 544, startPoint y: 128, endPoint x: 750, endPoint y: 128, distance: 206.1
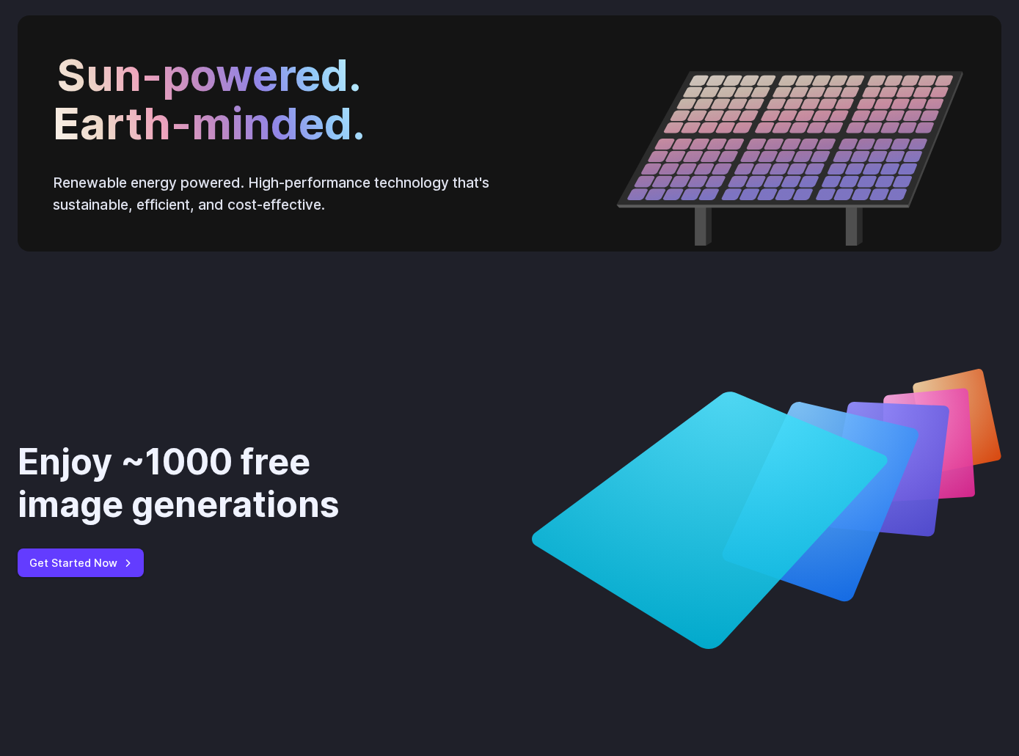
drag, startPoint x: 568, startPoint y: 147, endPoint x: 646, endPoint y: 145, distance: 78.5
drag, startPoint x: 690, startPoint y: 144, endPoint x: 707, endPoint y: 145, distance: 16.9
drag, startPoint x: 758, startPoint y: 147, endPoint x: 640, endPoint y: 144, distance: 118.9
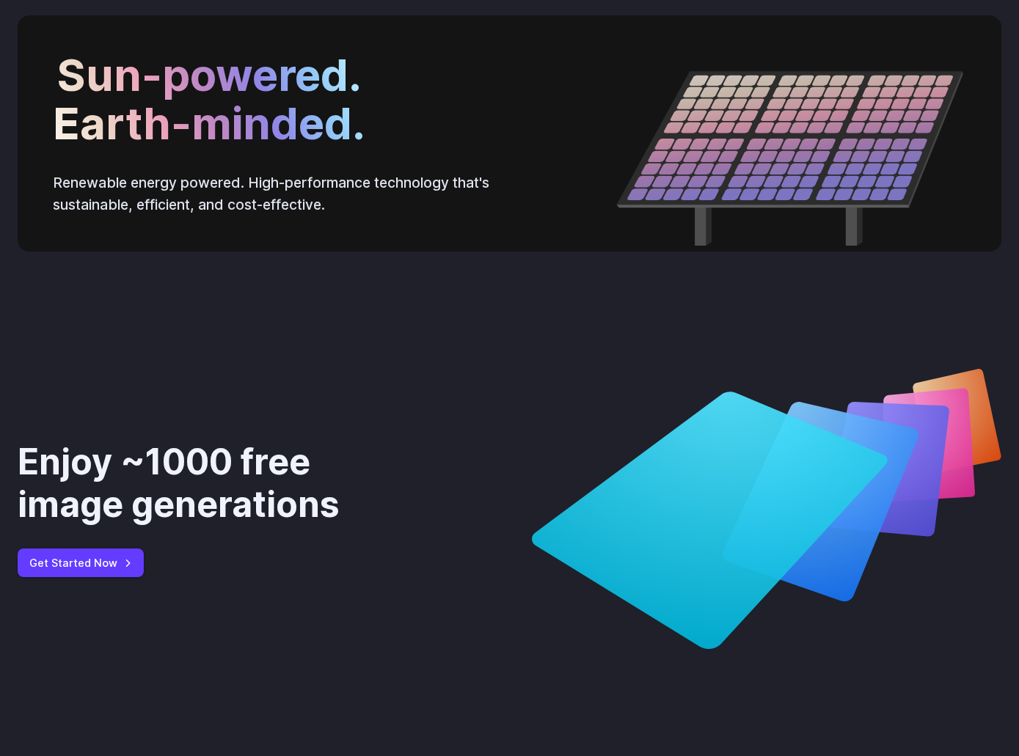
drag, startPoint x: 698, startPoint y: 172, endPoint x: 554, endPoint y: 114, distance: 155.7
drag, startPoint x: 714, startPoint y: 147, endPoint x: 677, endPoint y: 147, distance: 36.7
